Goal: Task Accomplishment & Management: Manage account settings

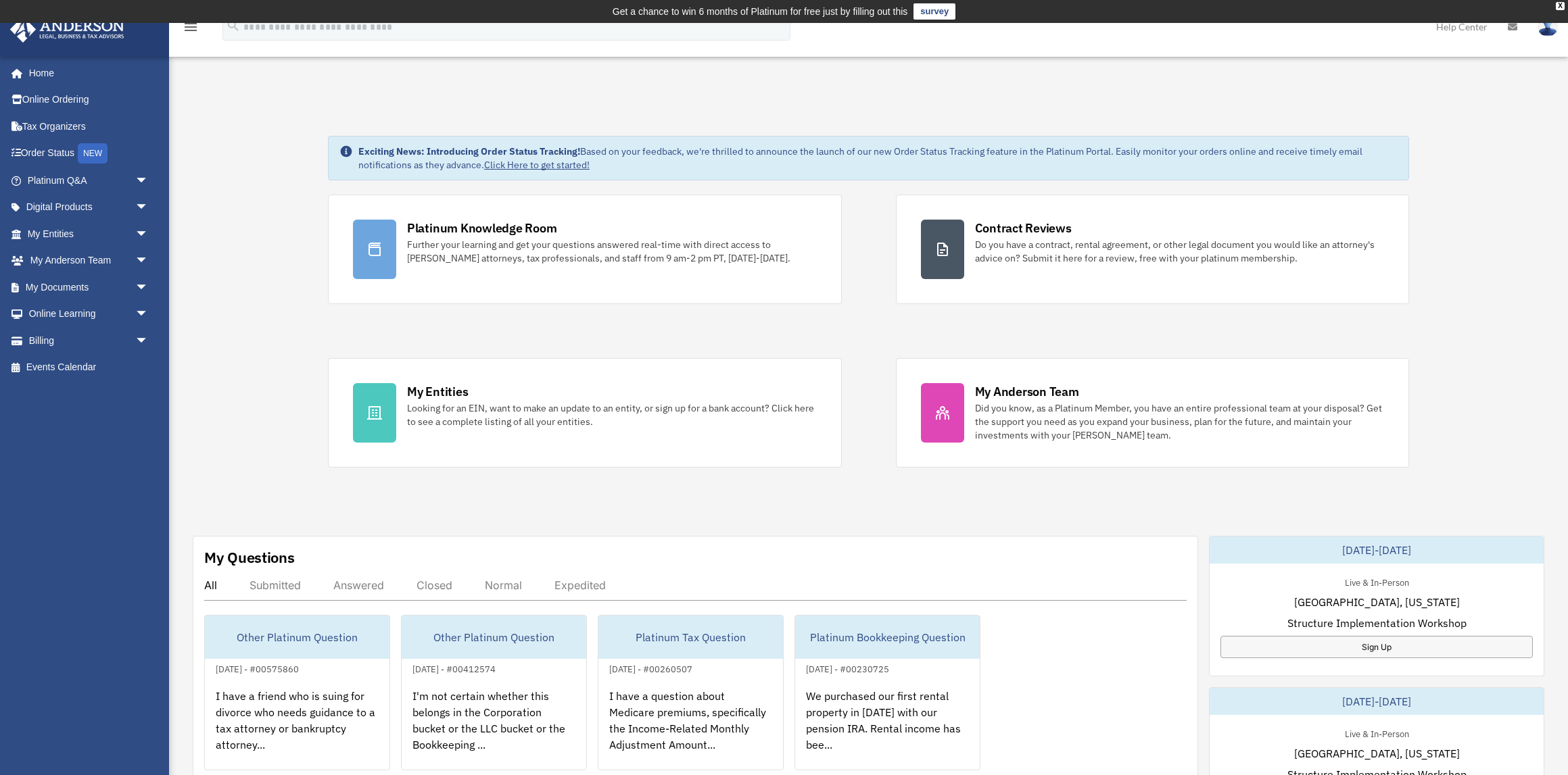
scroll to position [10, 0]
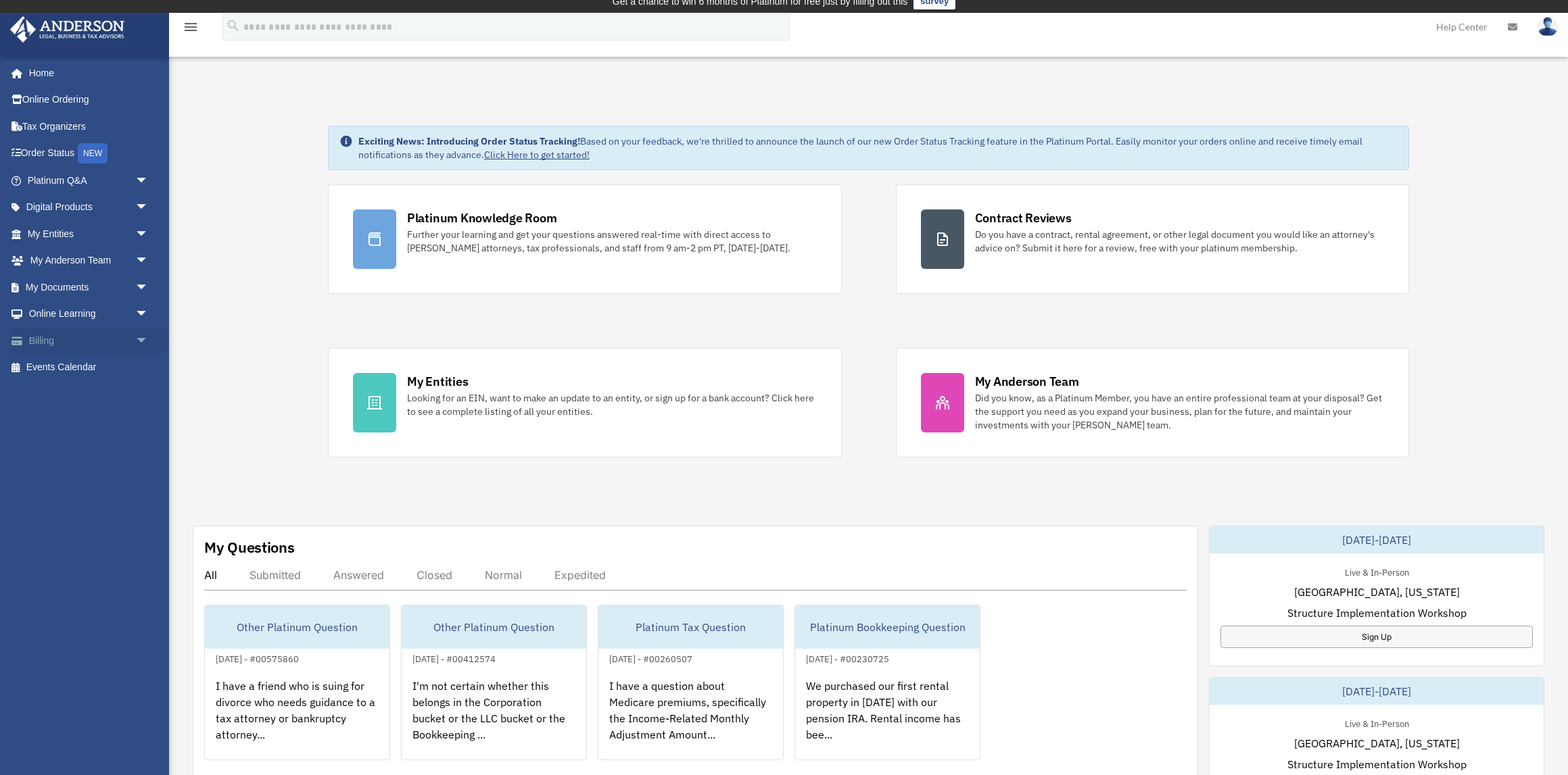
click at [144, 336] on span "arrow_drop_down" at bounding box center [149, 340] width 27 height 28
click at [92, 367] on link "$ Open Invoices" at bounding box center [94, 368] width 150 height 28
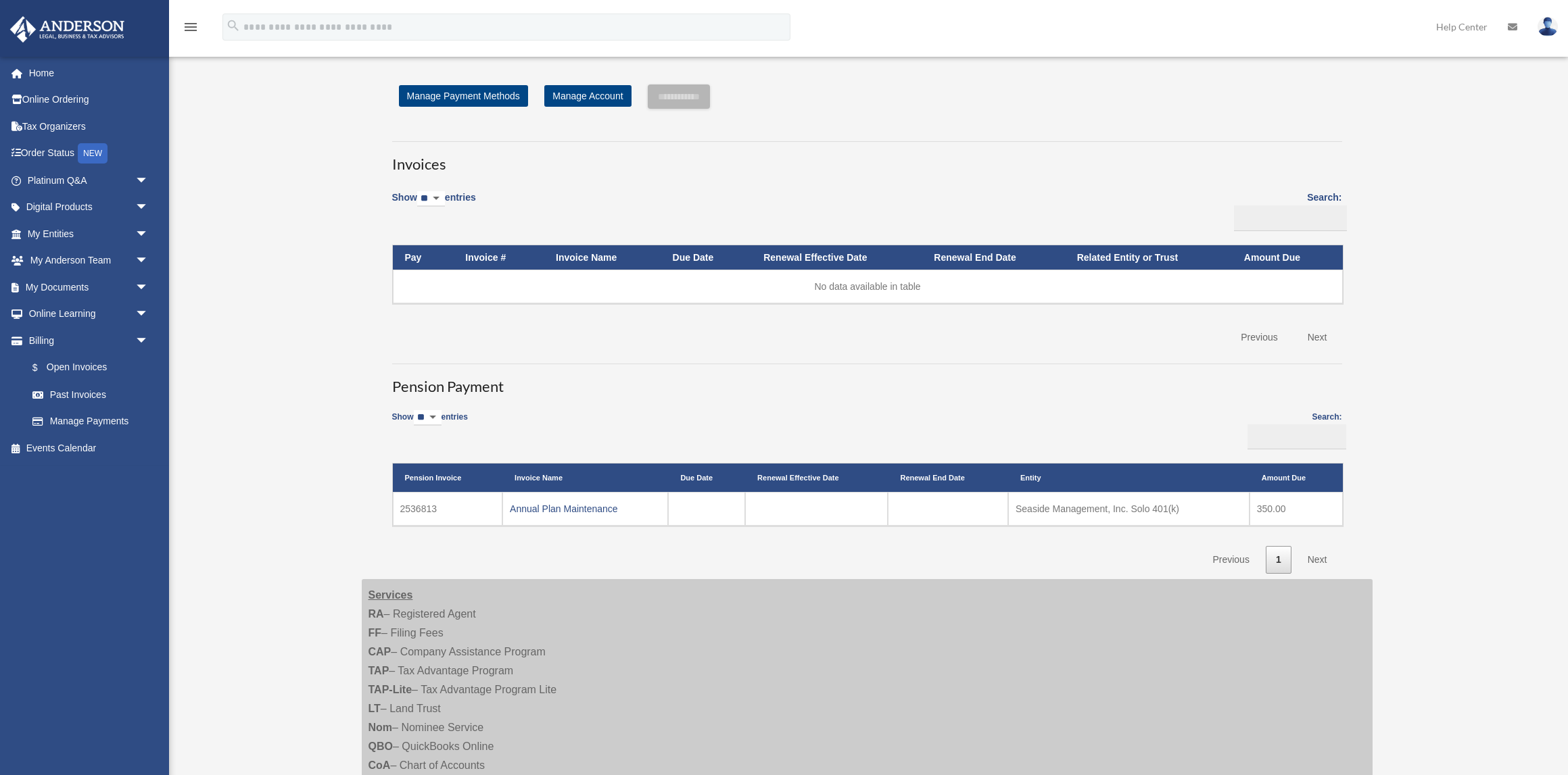
scroll to position [46, 0]
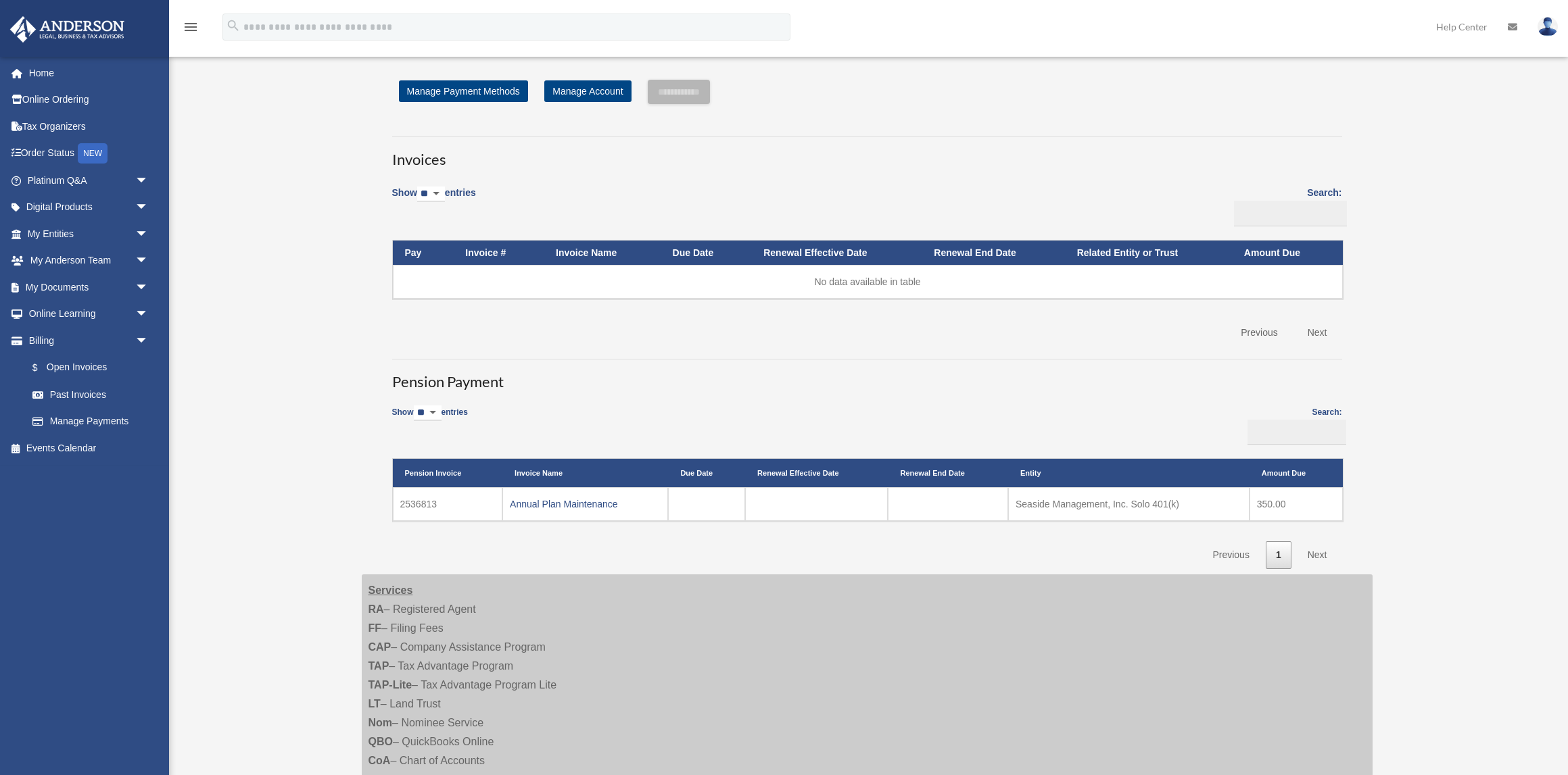
click at [1545, 19] on img at bounding box center [1547, 27] width 20 height 20
click at [1306, 118] on link "Logout" at bounding box center [1345, 118] width 135 height 28
